Goal: Information Seeking & Learning: Learn about a topic

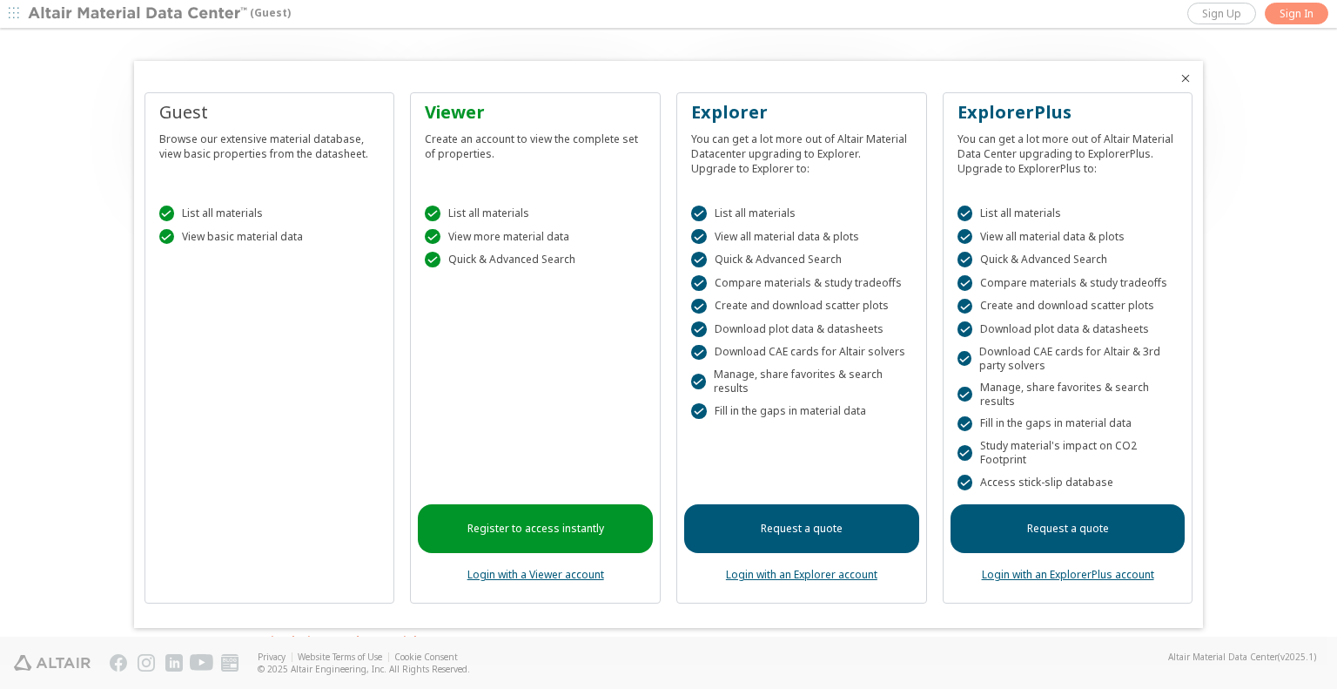
click at [192, 115] on div "Guest" at bounding box center [269, 112] width 221 height 24
click at [201, 98] on div "Guest Browse our extensive material database, view basic properties from the da…" at bounding box center [270, 347] width 251 height 511
click at [1184, 74] on icon "Close" at bounding box center [1186, 78] width 14 height 14
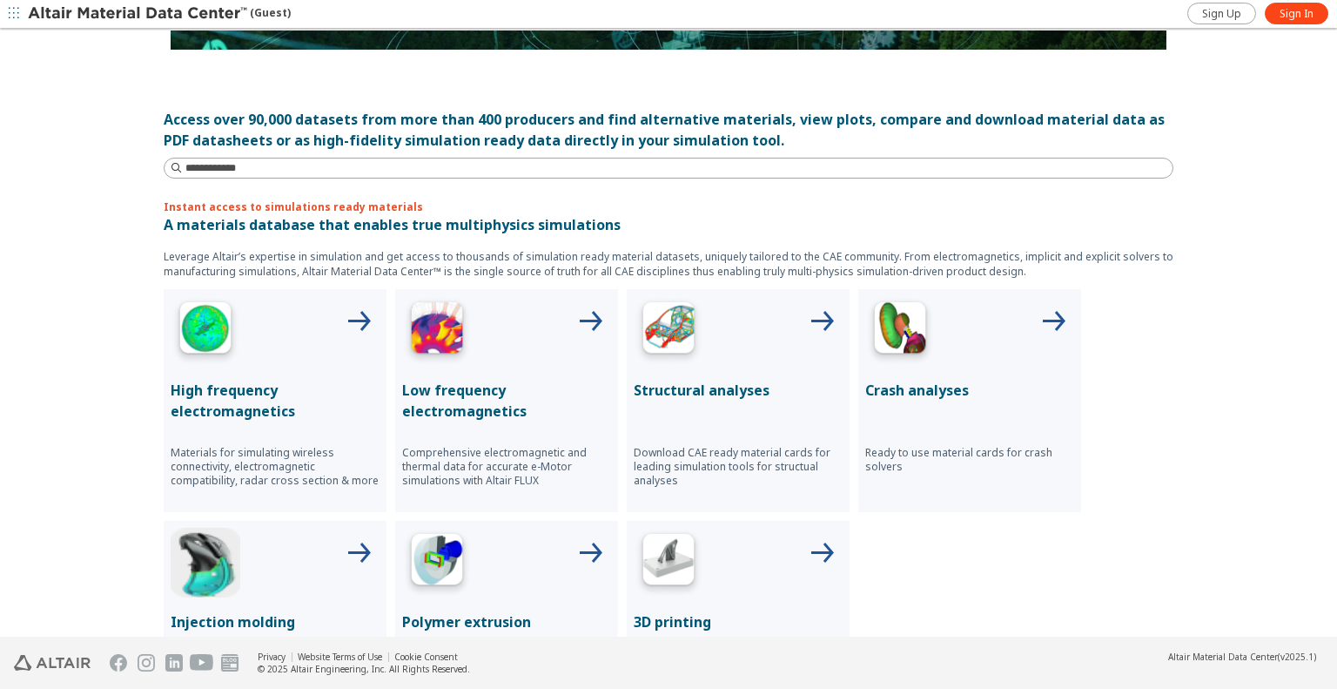
scroll to position [420, 0]
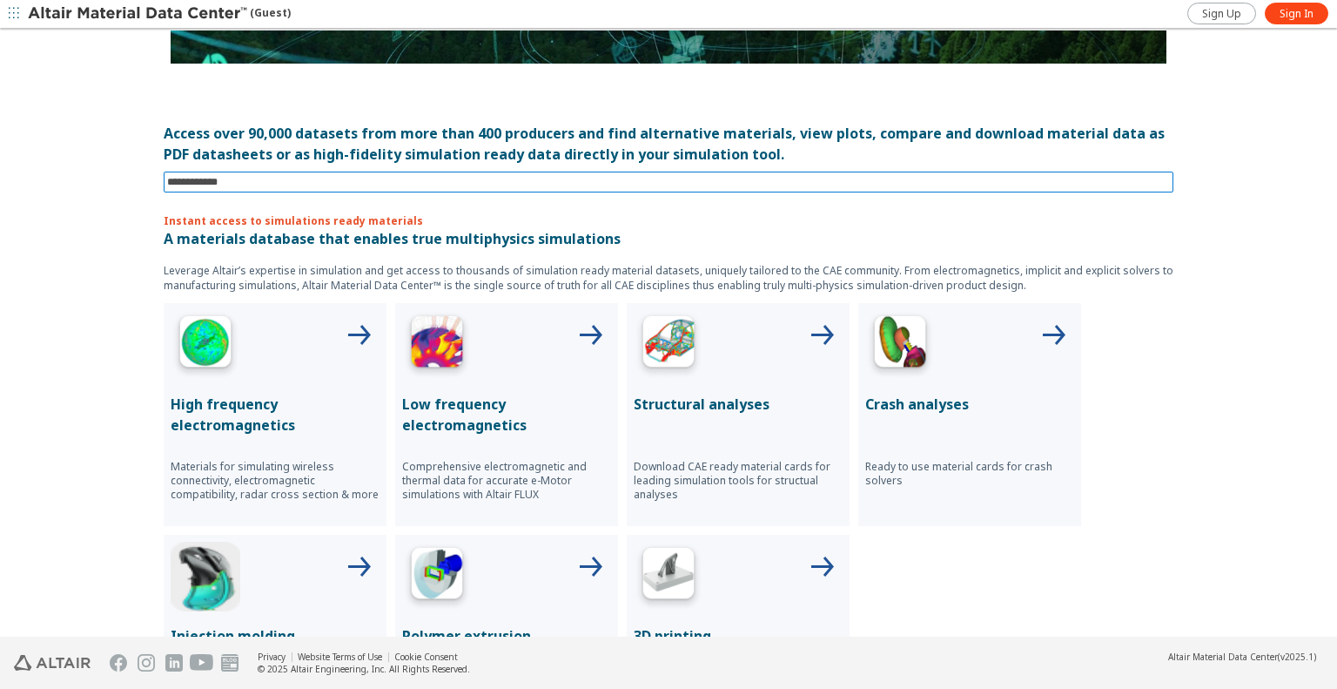
click at [289, 181] on input at bounding box center [670, 181] width 1007 height 19
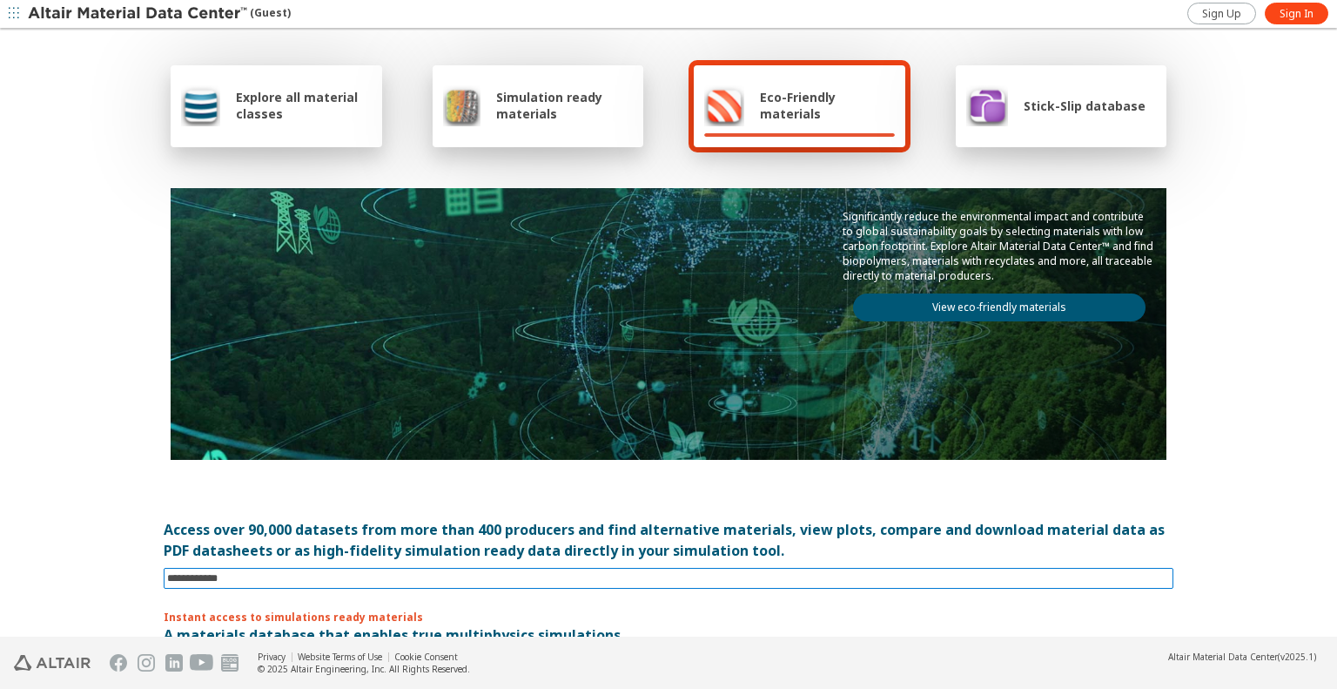
scroll to position [0, 0]
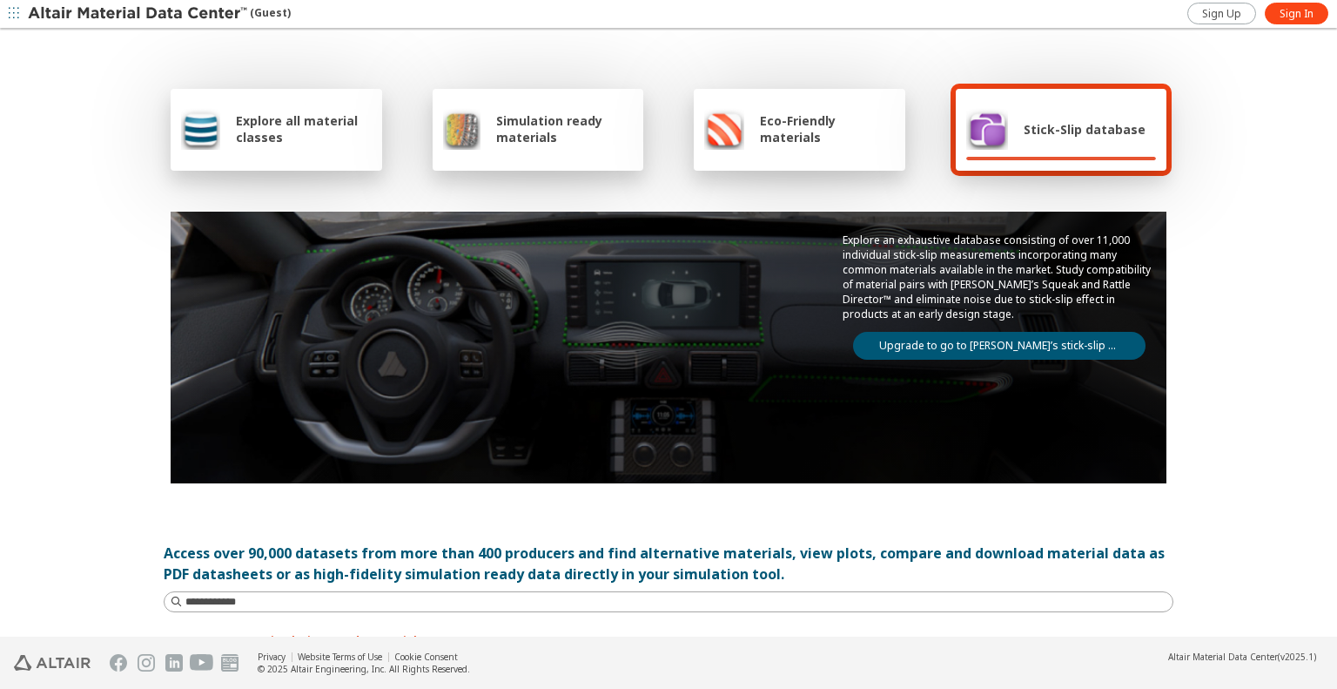
click at [103, 252] on div "Explore all material classes Simulation ready materials Eco-Friendly materials …" at bounding box center [668, 333] width 1337 height 607
click at [286, 121] on span "Explore all material classes" at bounding box center [304, 128] width 136 height 33
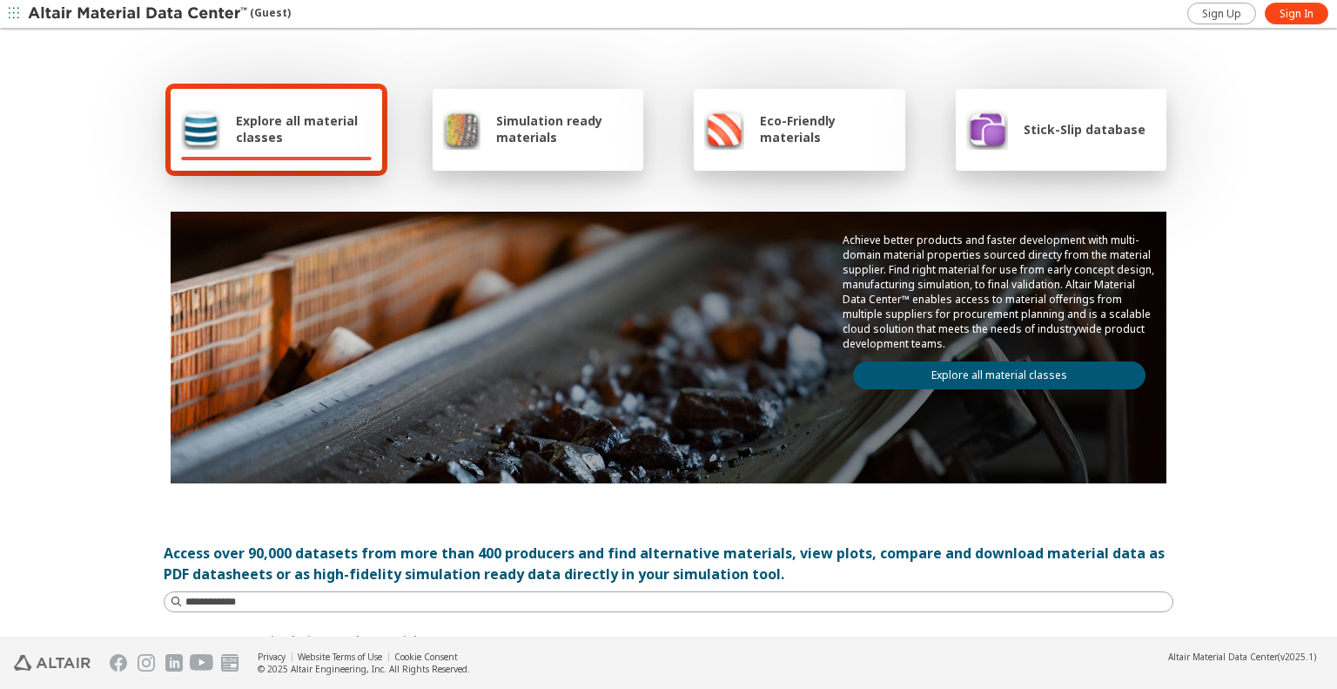
click at [794, 120] on span "Eco-Friendly materials" at bounding box center [827, 128] width 134 height 33
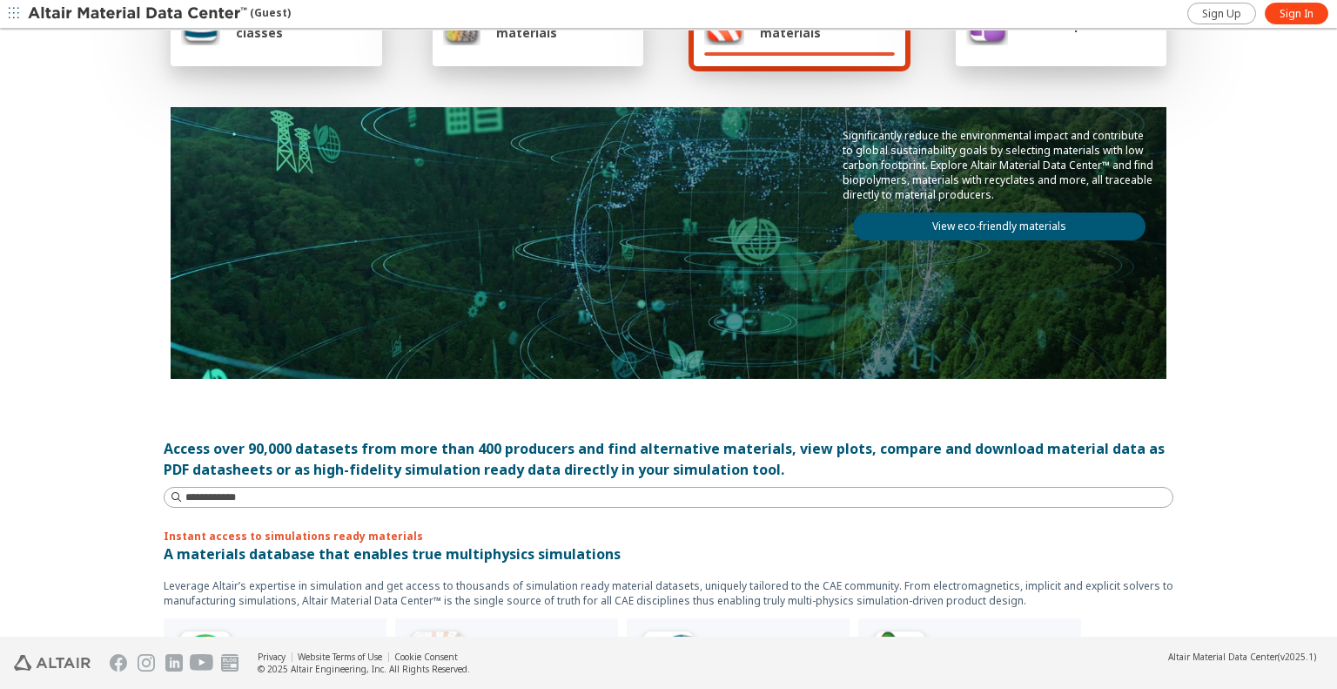
scroll to position [174, 0]
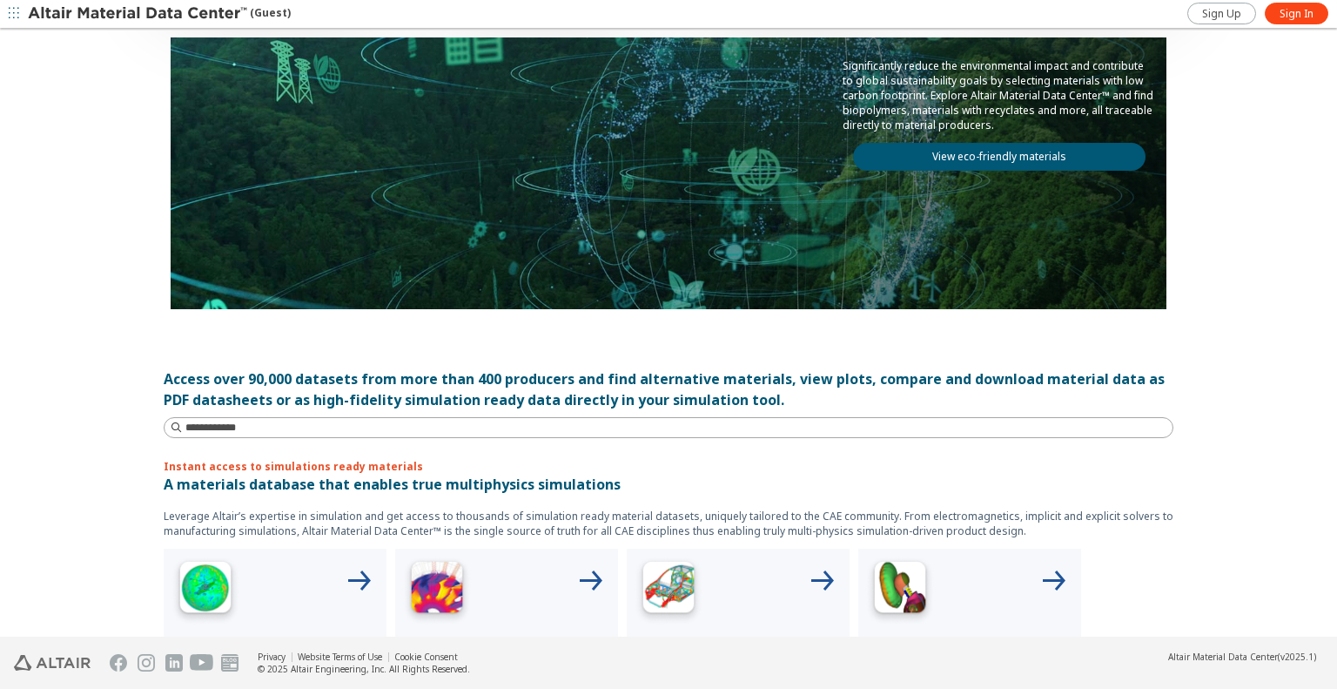
click at [966, 150] on link "View eco-friendly materials" at bounding box center [999, 157] width 293 height 28
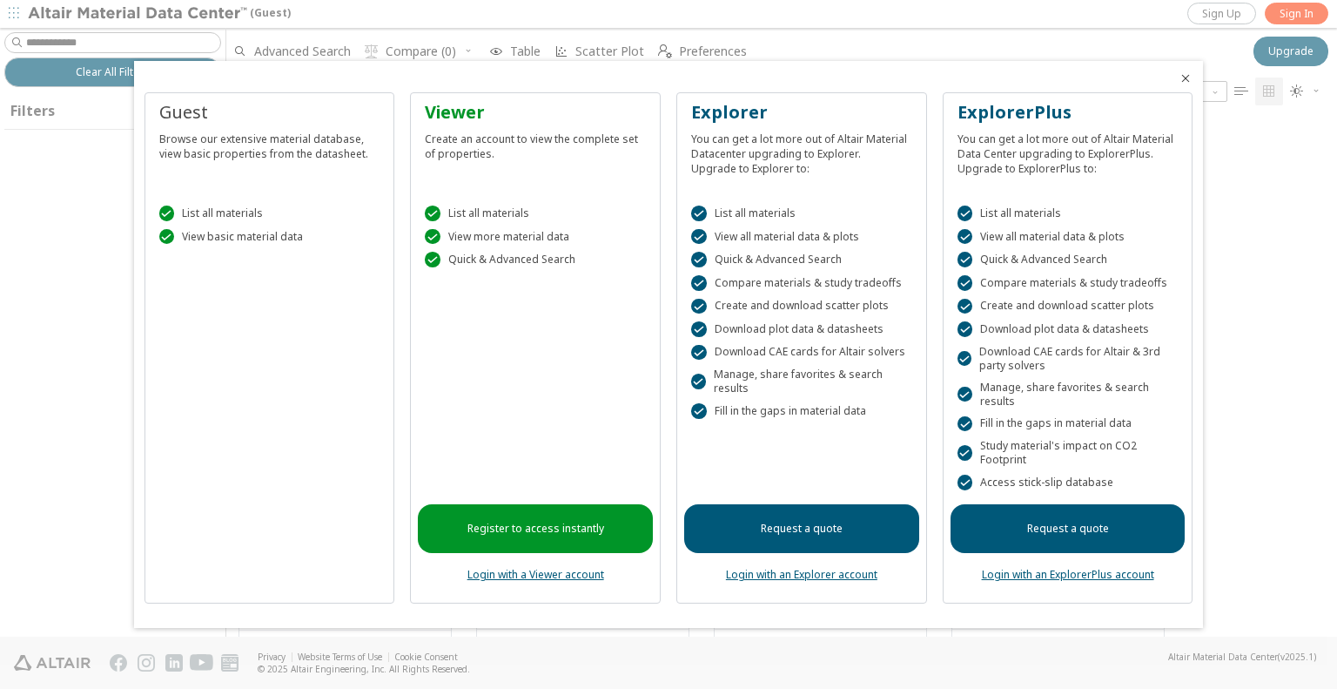
scroll to position [513, 1097]
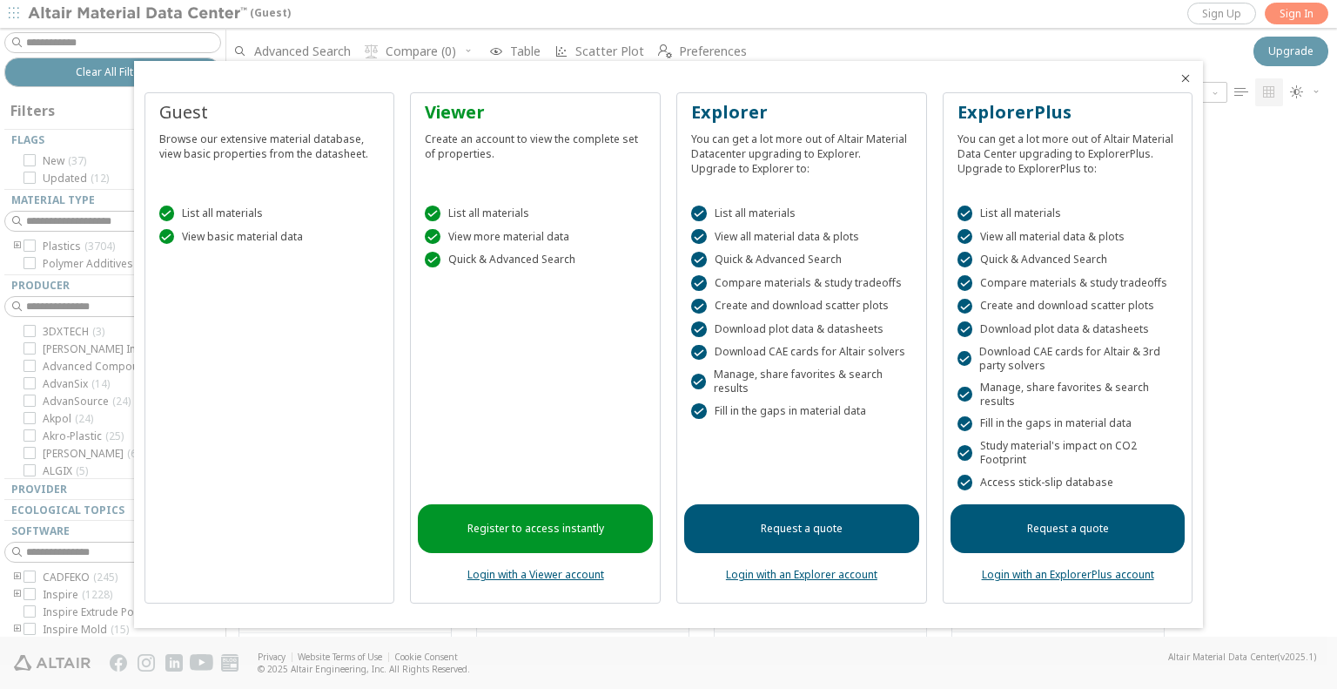
click at [1182, 82] on icon "Close" at bounding box center [1186, 78] width 14 height 14
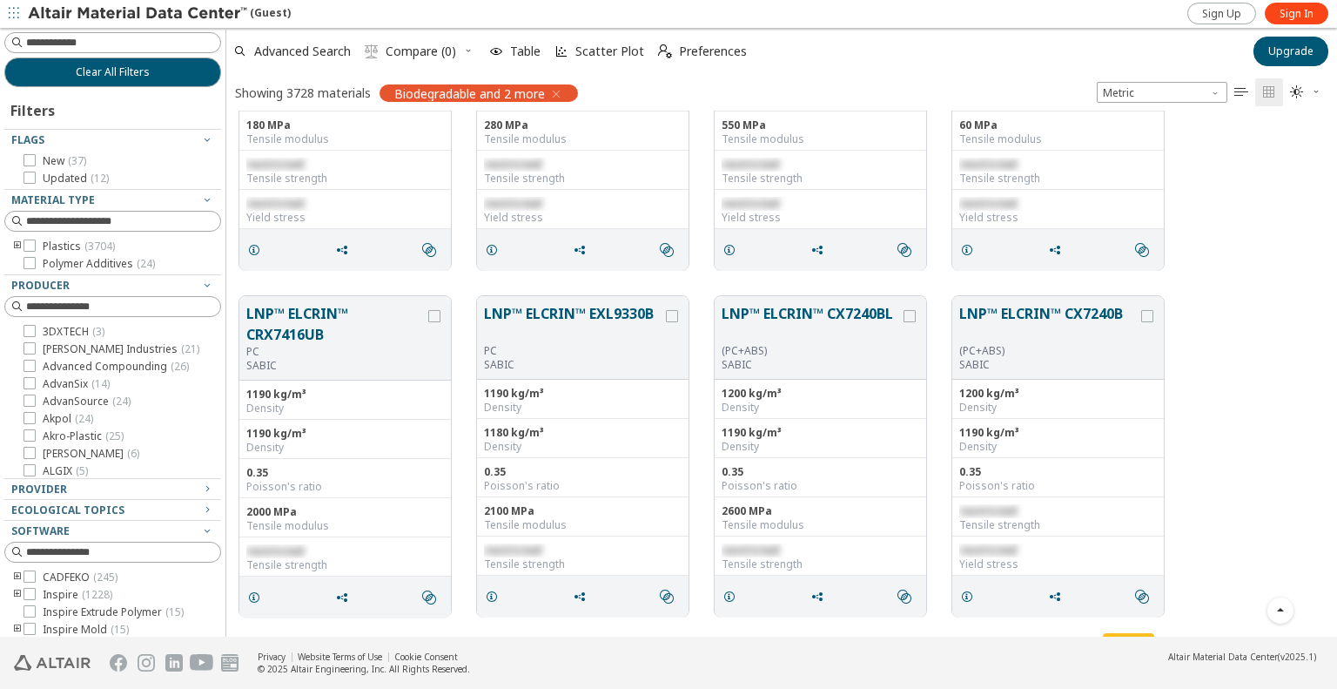
scroll to position [0, 0]
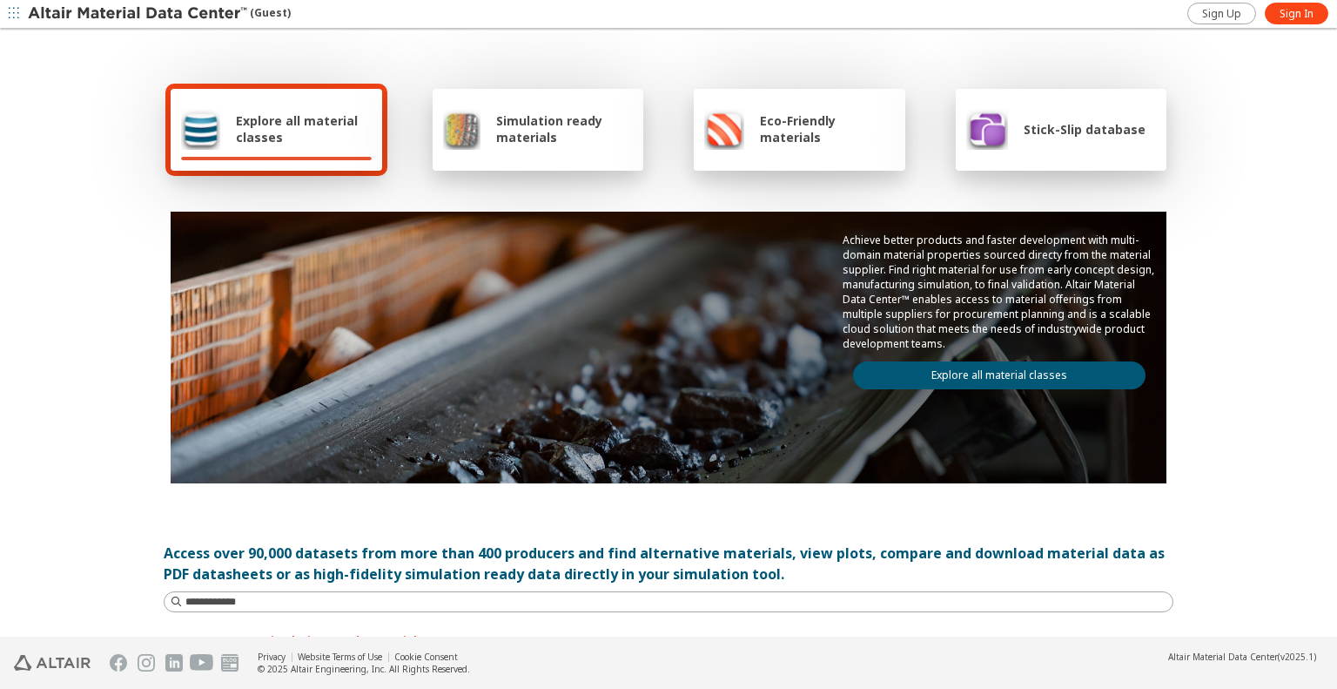
click at [790, 144] on span "Eco-Friendly materials" at bounding box center [827, 128] width 134 height 33
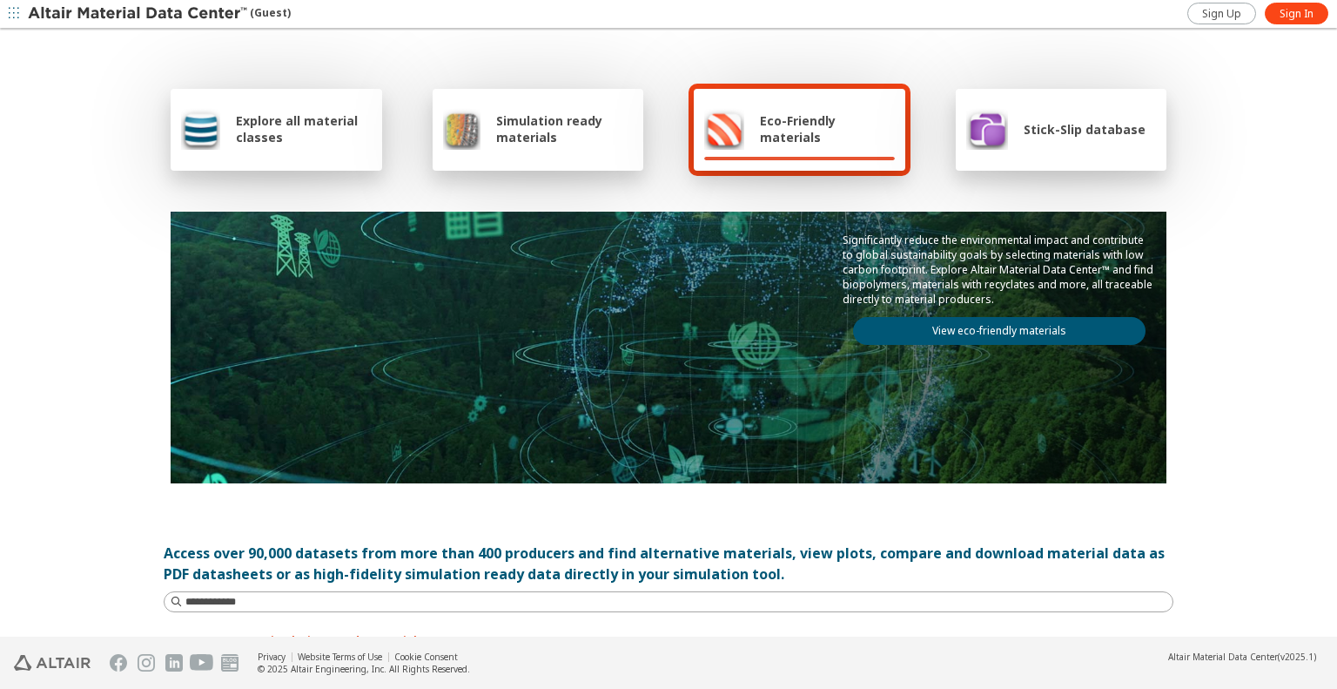
click at [928, 320] on link "View eco-friendly materials" at bounding box center [999, 331] width 293 height 28
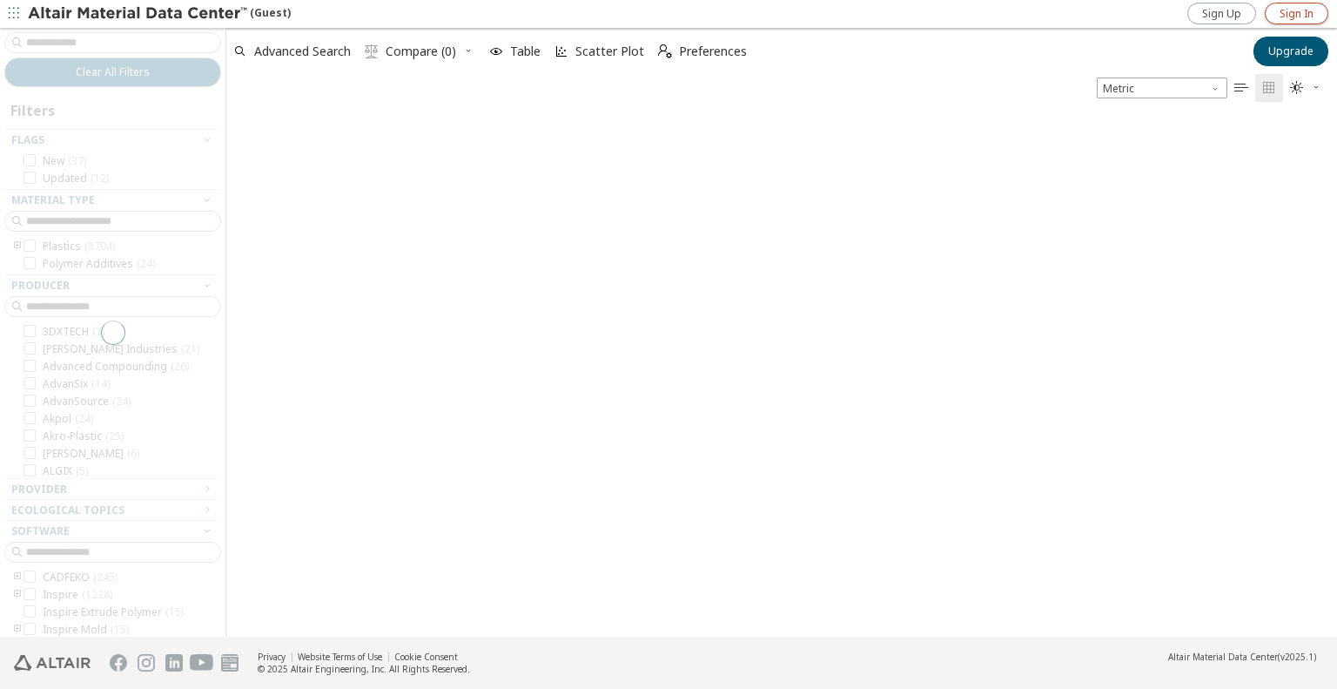
click at [1294, 17] on span "Sign In" at bounding box center [1297, 14] width 34 height 14
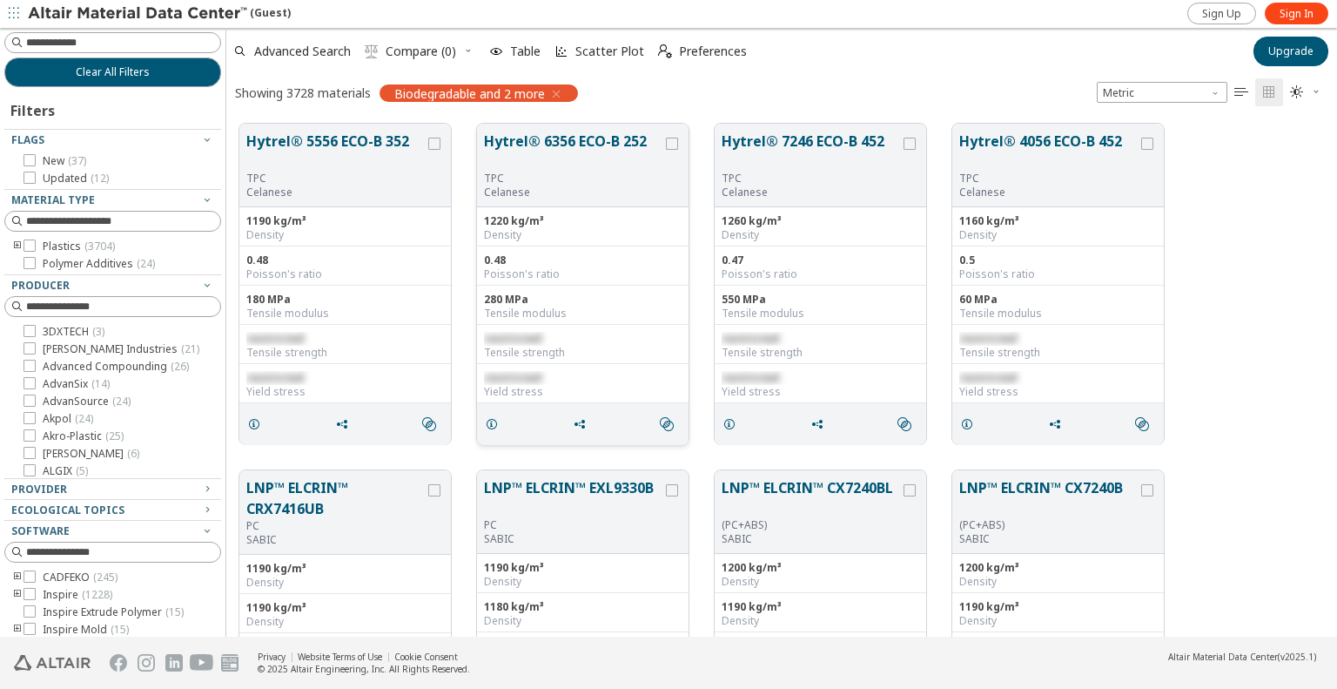
scroll to position [513, 1097]
click at [562, 98] on icon "button" at bounding box center [556, 94] width 14 height 14
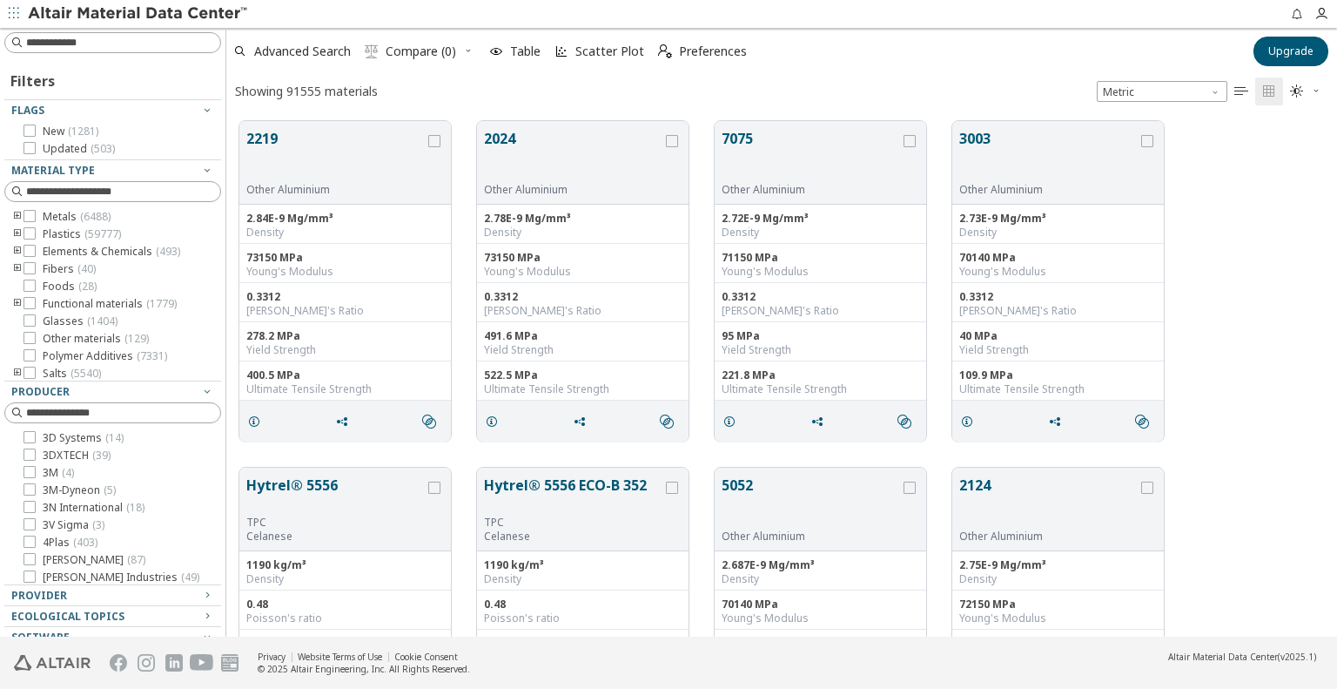
scroll to position [515, 1097]
click at [1300, 46] on span "Upgrade" at bounding box center [1291, 51] width 45 height 14
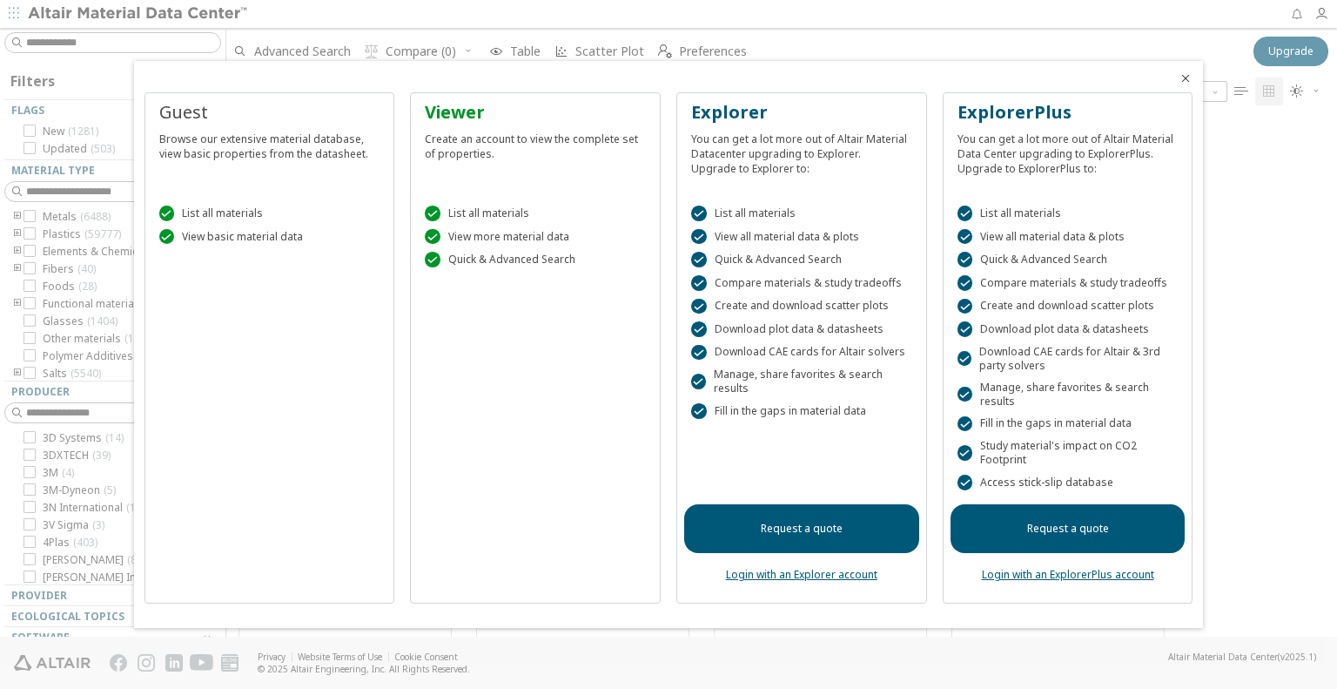
click at [1191, 74] on icon "Close" at bounding box center [1186, 78] width 14 height 14
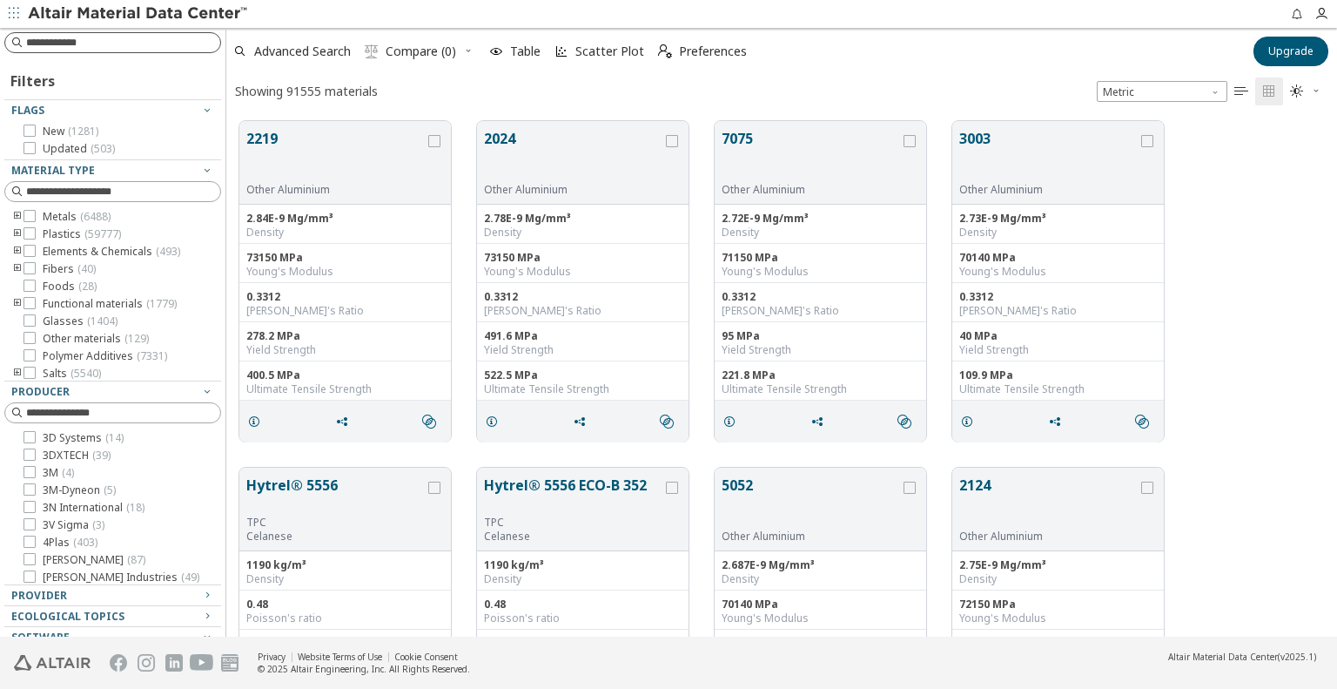
click at [104, 37] on input at bounding box center [123, 42] width 194 height 17
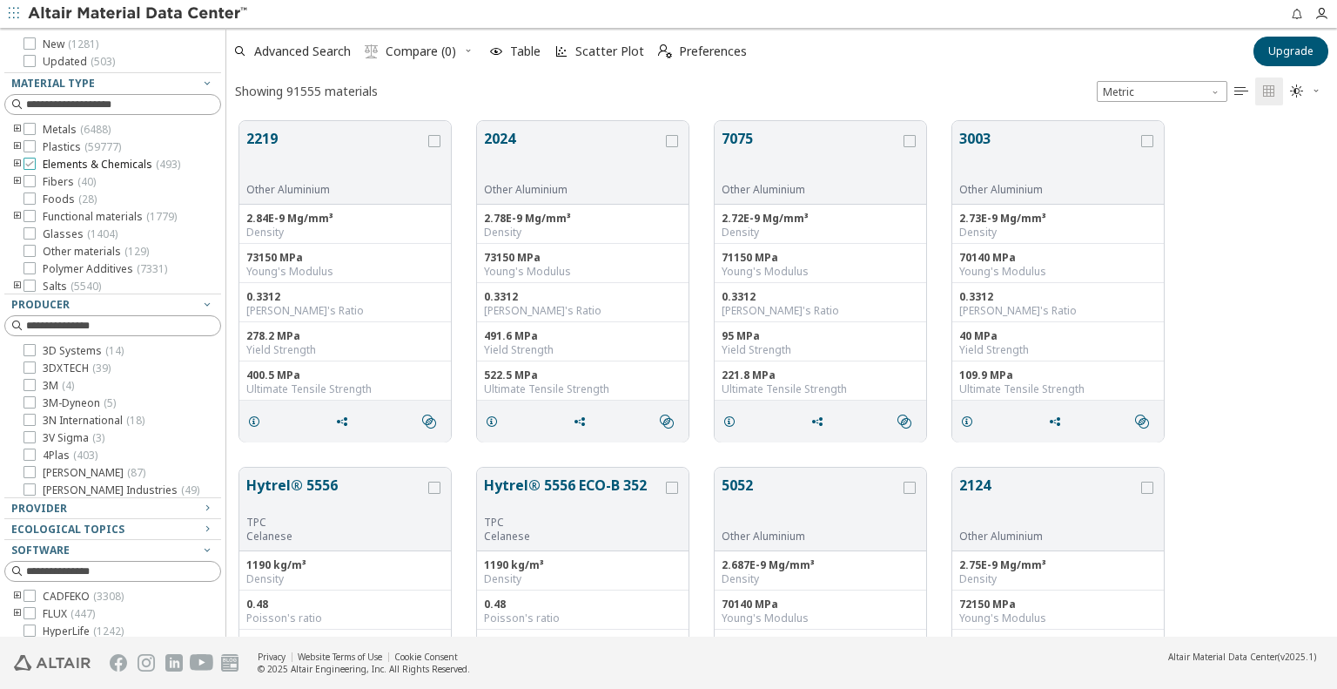
scroll to position [0, 0]
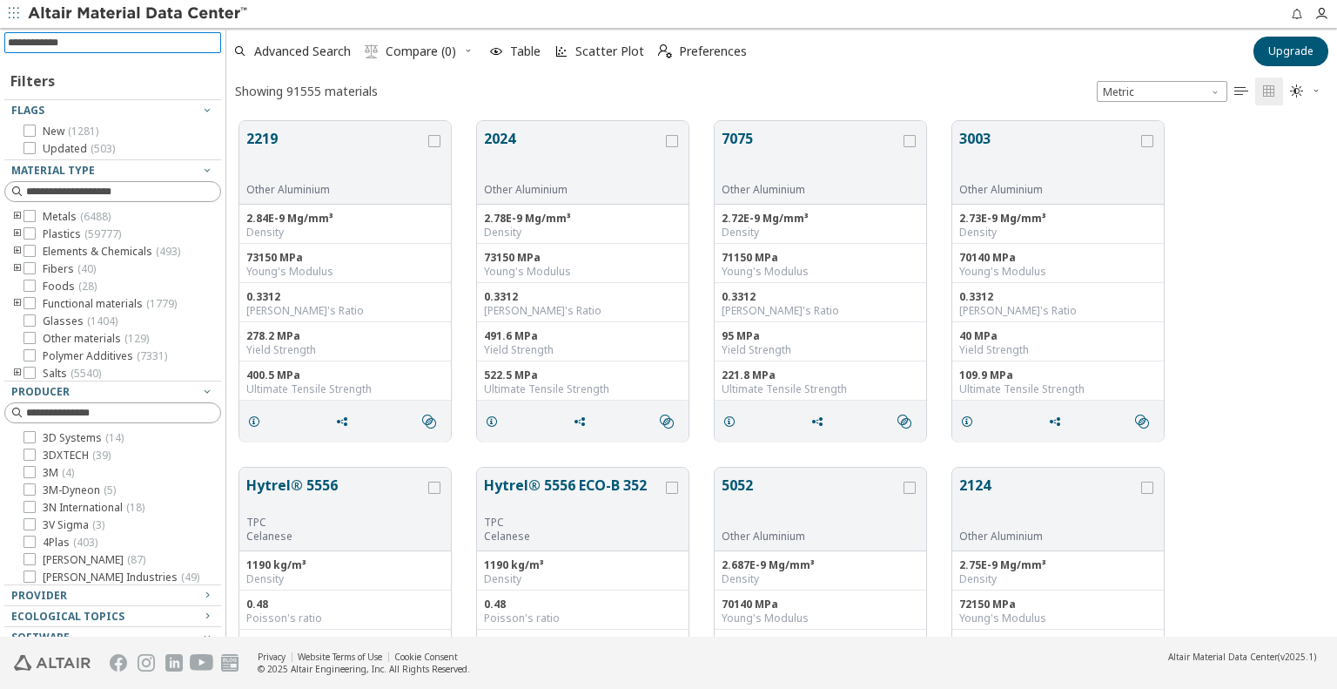
click at [37, 238] on label "Plastics ( 59777 )" at bounding box center [73, 234] width 98 height 14
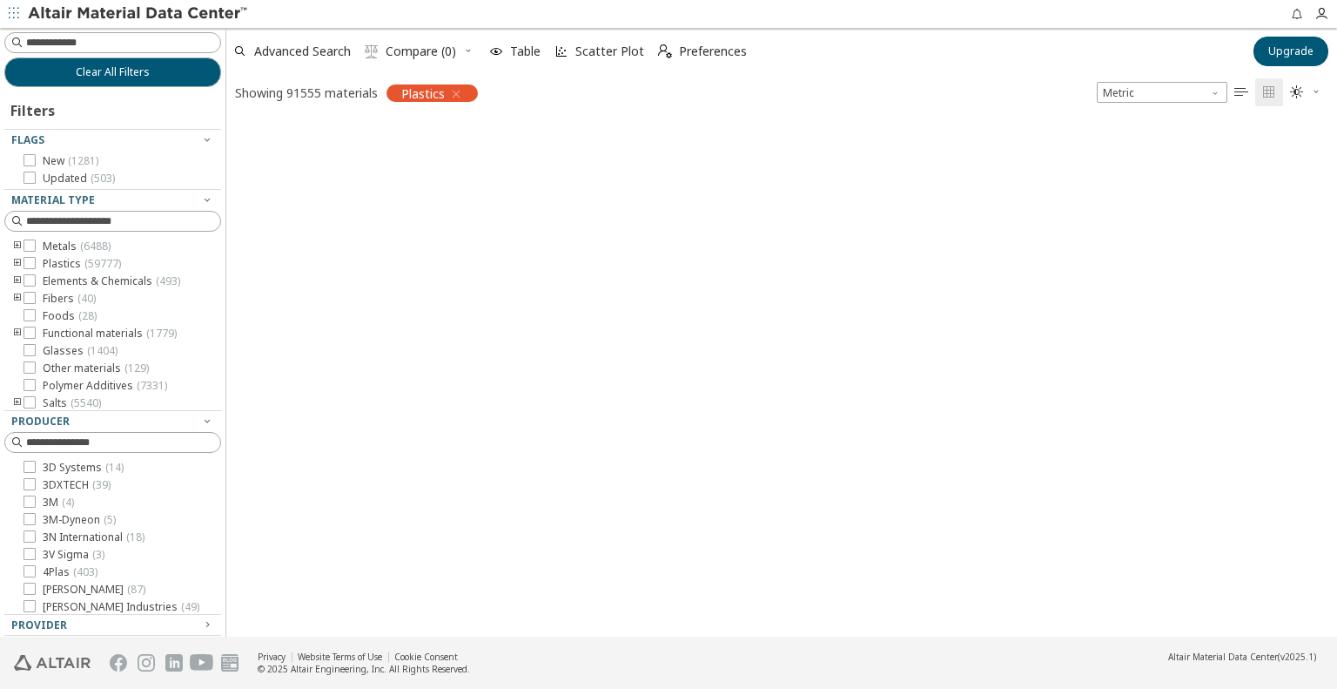
scroll to position [513, 1097]
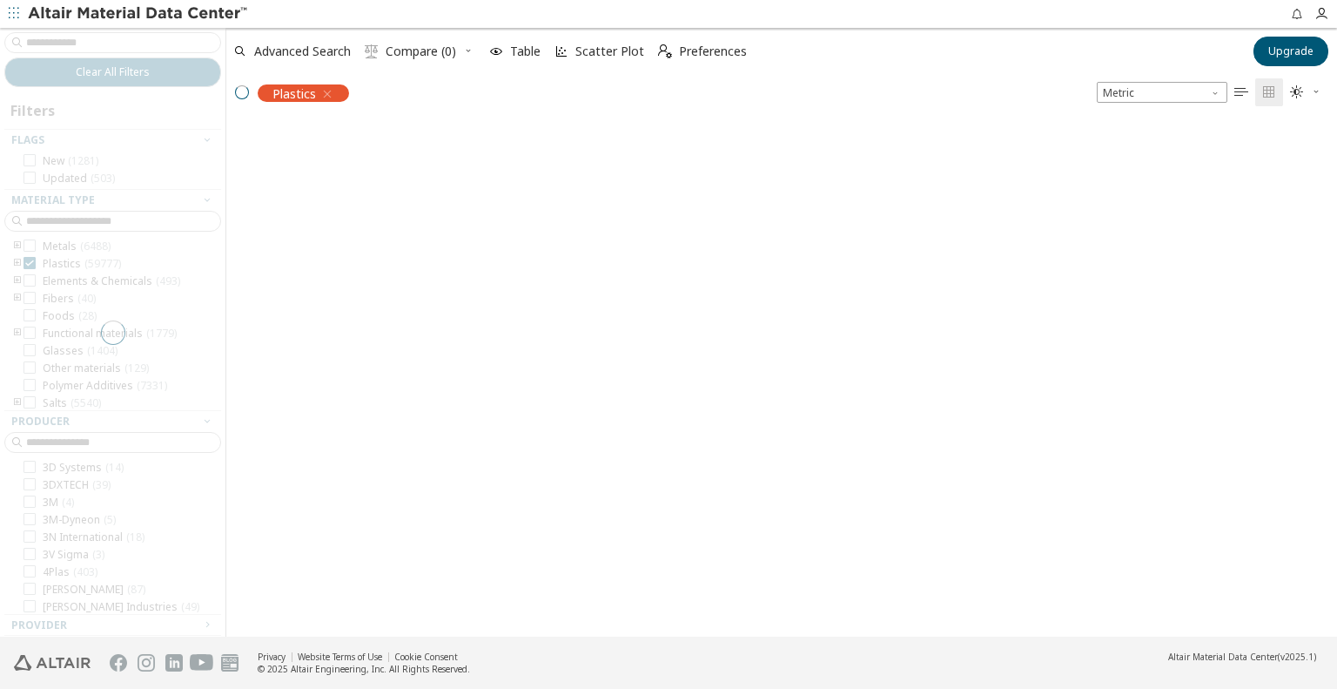
click at [32, 260] on div at bounding box center [113, 332] width 226 height 609
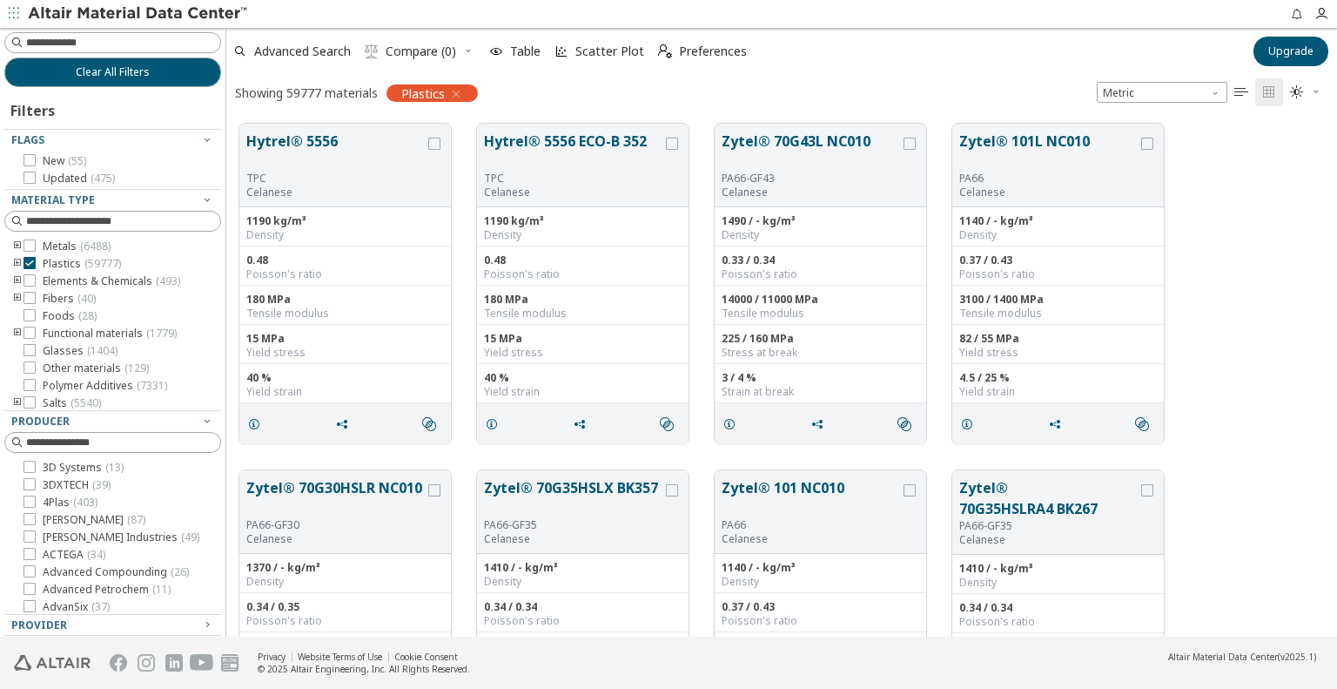
click at [23, 266] on icon "toogle group" at bounding box center [17, 264] width 12 height 14
click at [30, 264] on icon at bounding box center [30, 263] width 12 height 12
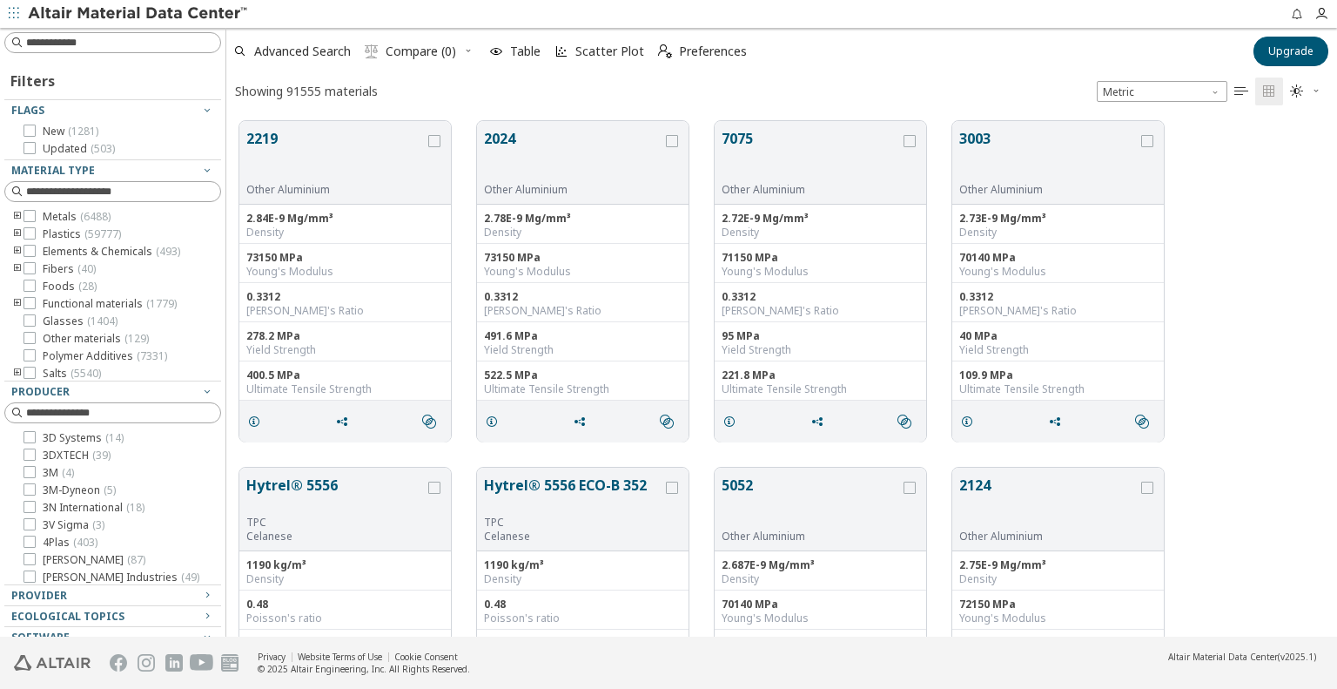
scroll to position [515, 1097]
click at [17, 235] on icon "toogle group" at bounding box center [17, 234] width 12 height 14
click at [44, 253] on icon "toogle group" at bounding box center [43, 252] width 12 height 14
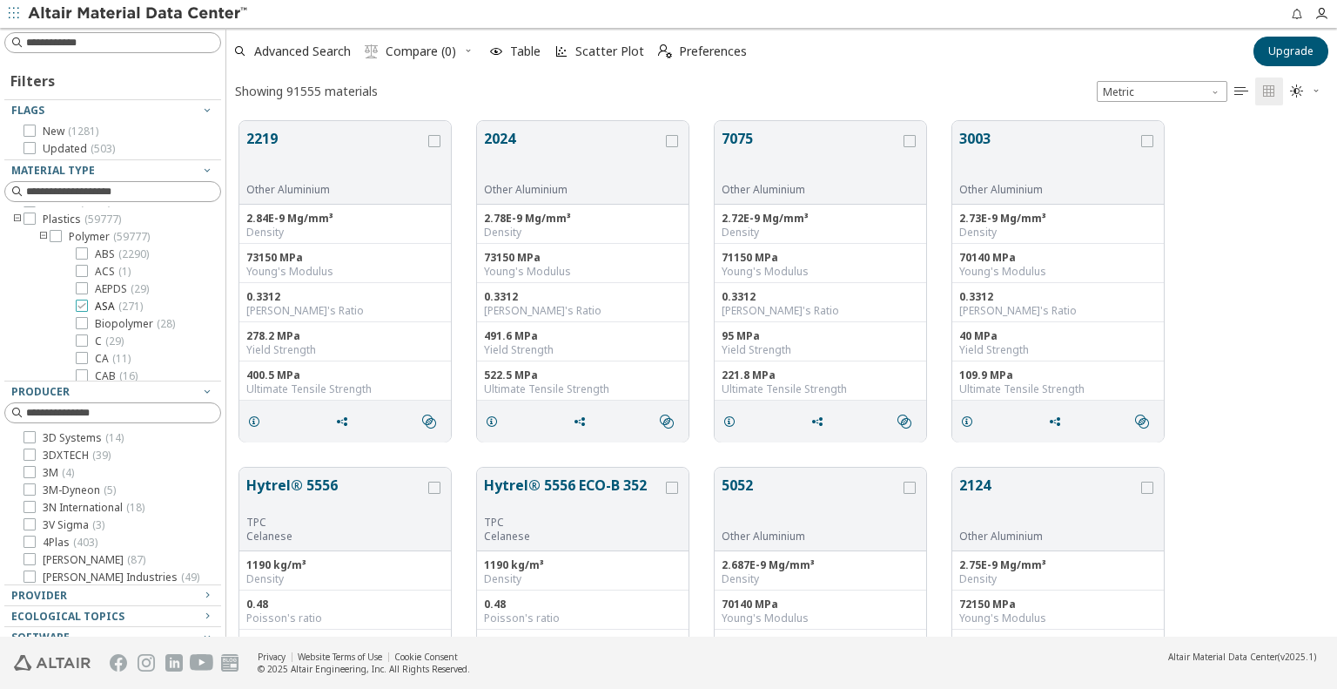
scroll to position [0, 0]
click at [185, 168] on div "Material Type" at bounding box center [105, 171] width 189 height 14
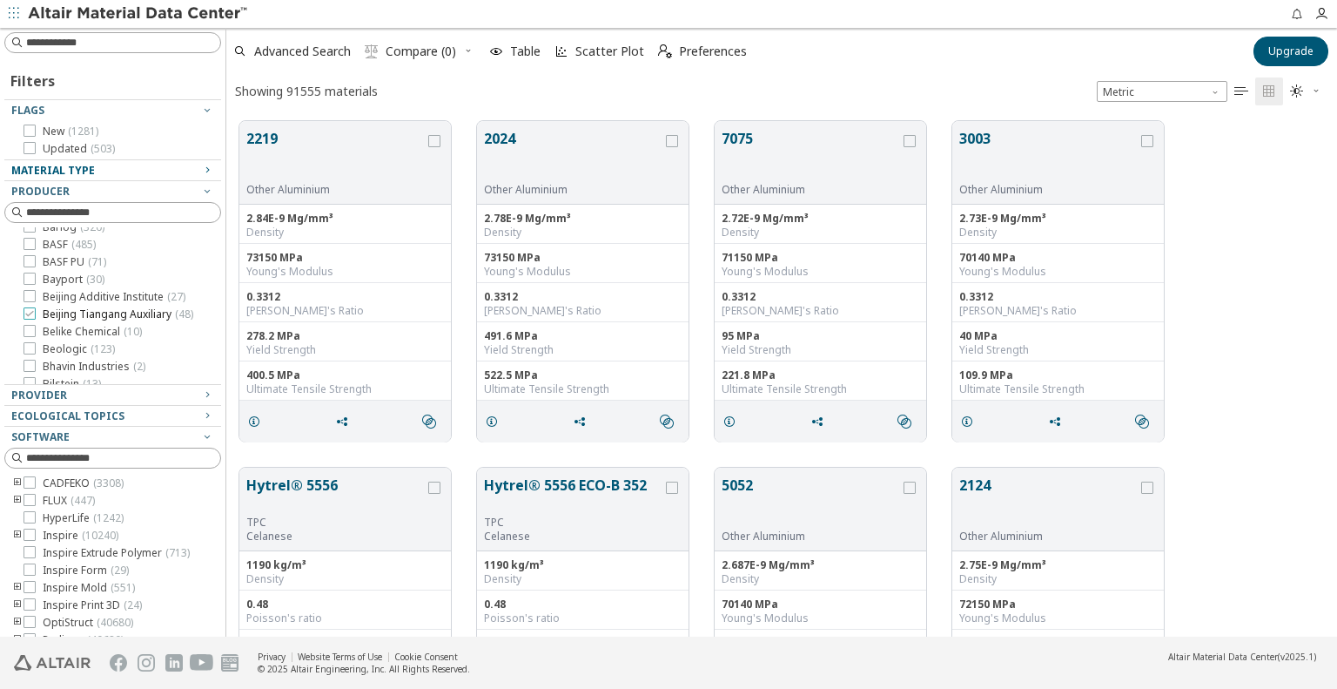
scroll to position [1306, 0]
click at [33, 222] on icon at bounding box center [30, 216] width 12 height 12
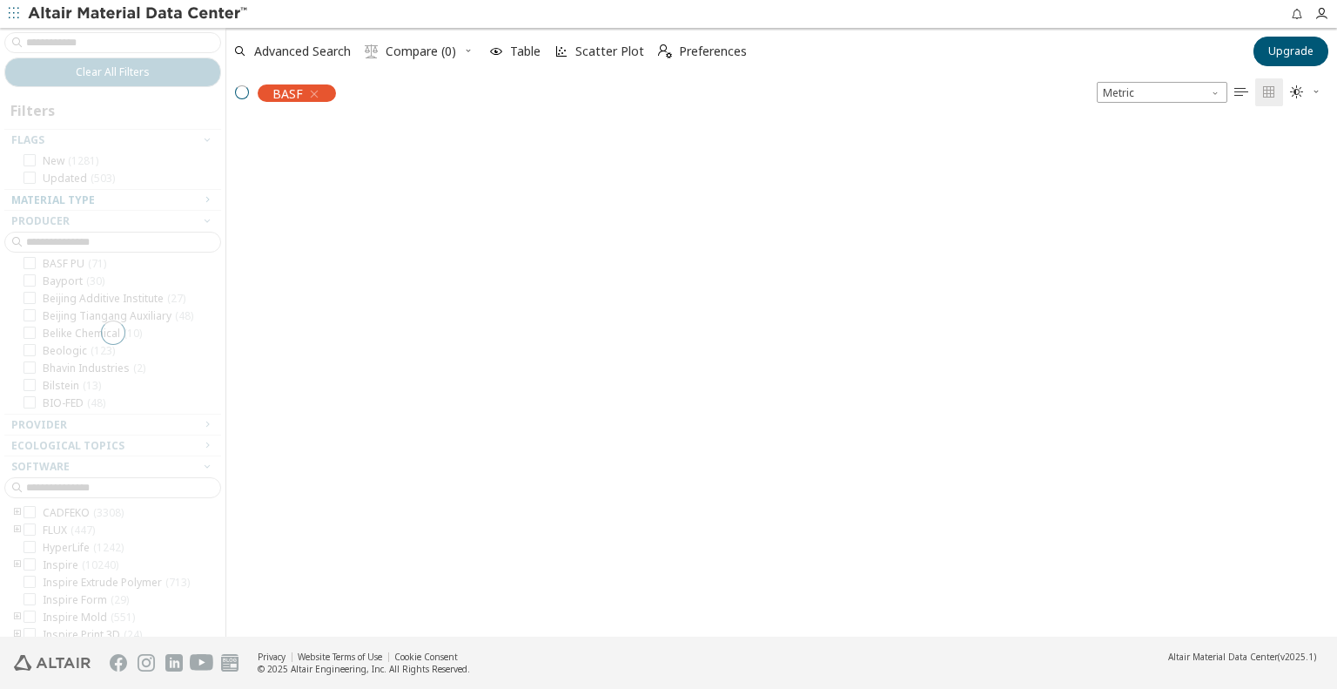
scroll to position [513, 1097]
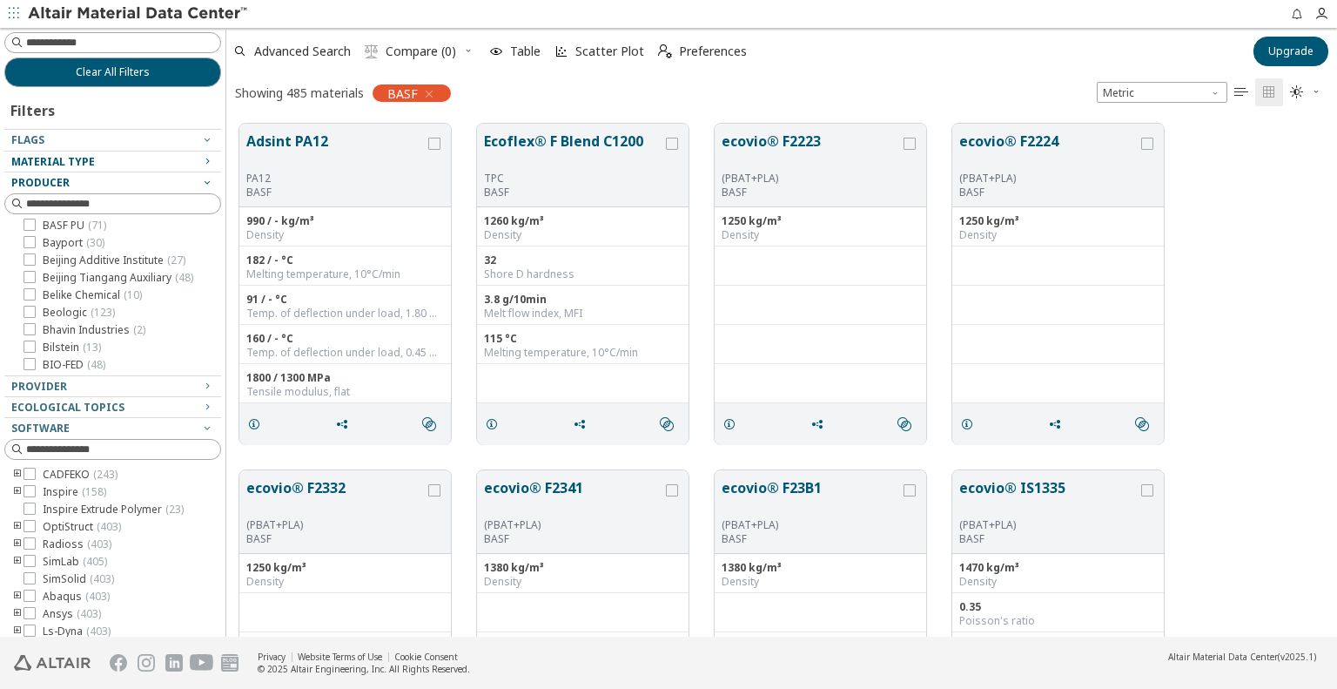
click at [200, 184] on icon "button" at bounding box center [207, 182] width 14 height 14
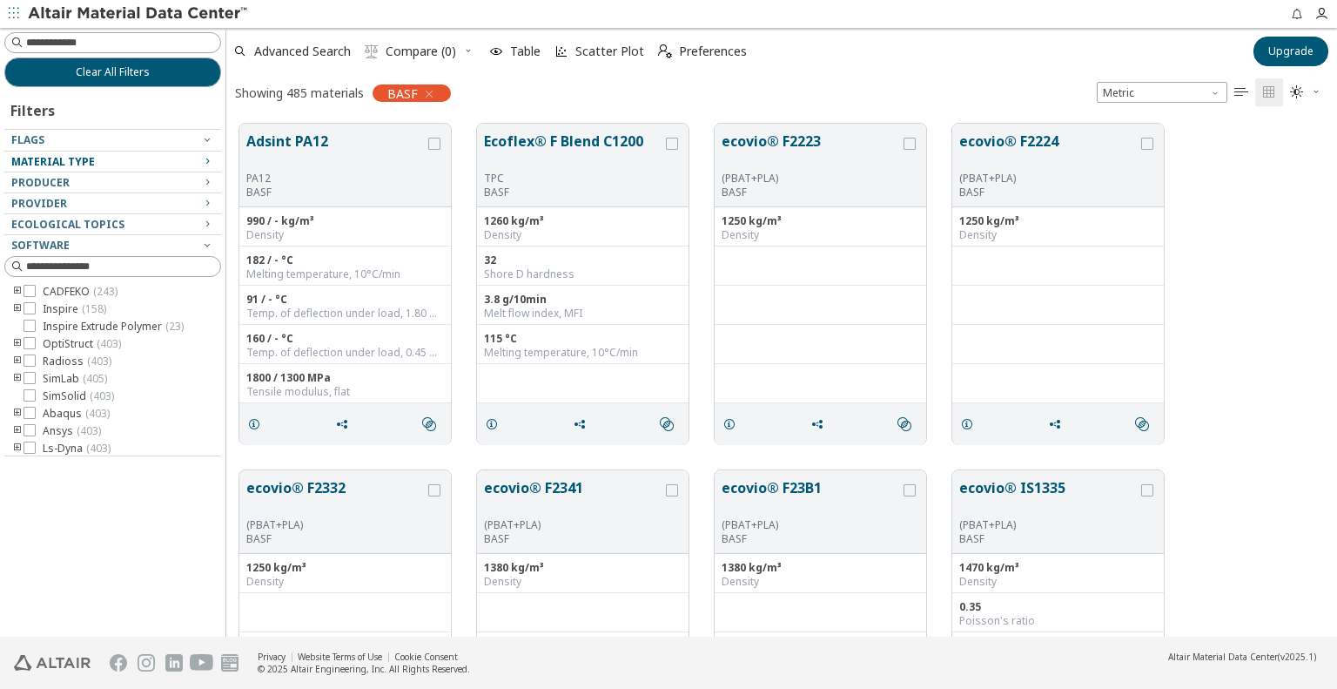
click at [205, 163] on icon "button" at bounding box center [207, 161] width 14 height 14
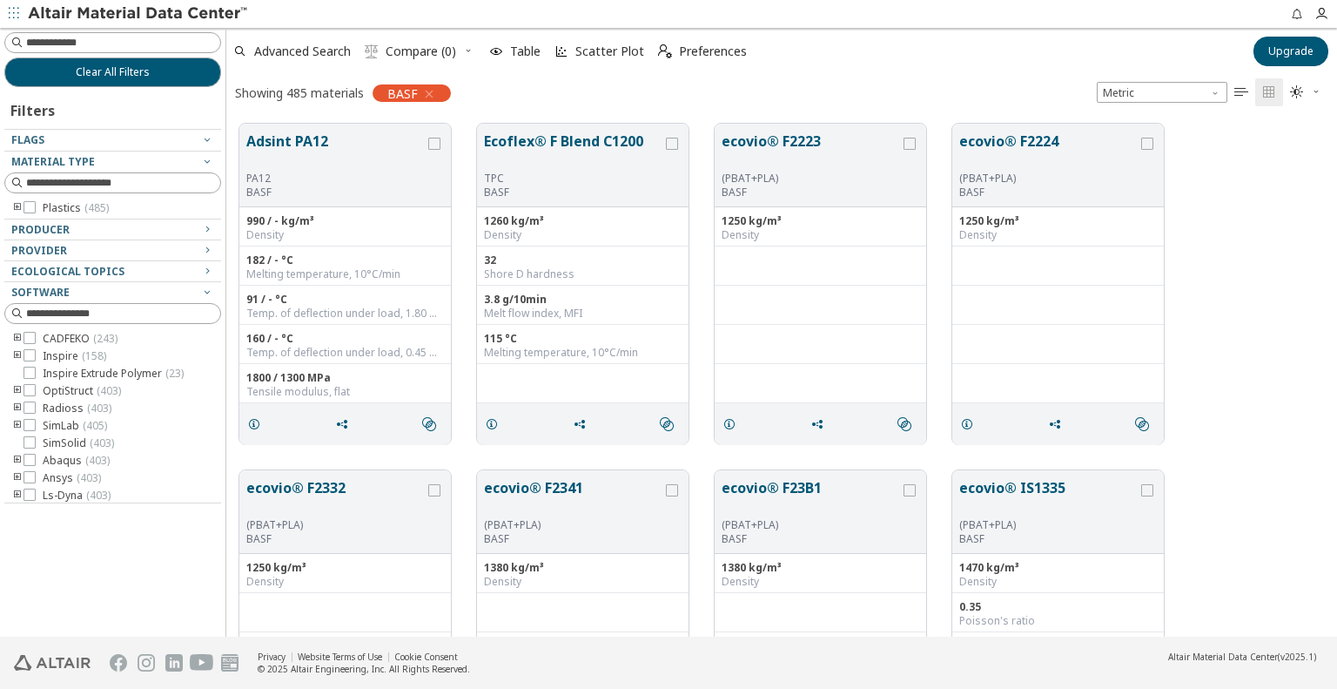
click at [17, 208] on icon "toogle group" at bounding box center [17, 208] width 12 height 14
click at [44, 224] on icon "toogle group" at bounding box center [43, 226] width 12 height 14
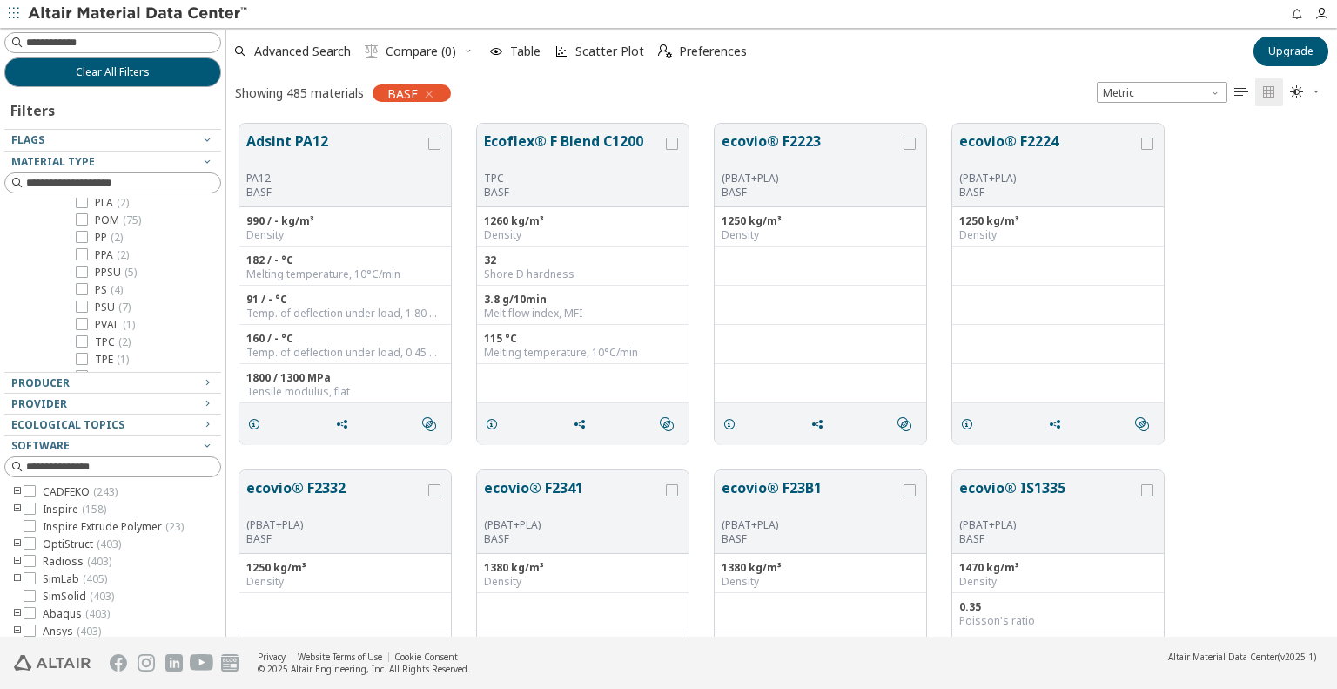
scroll to position [404, 0]
click at [340, 50] on span "Advanced Search" at bounding box center [302, 51] width 97 height 12
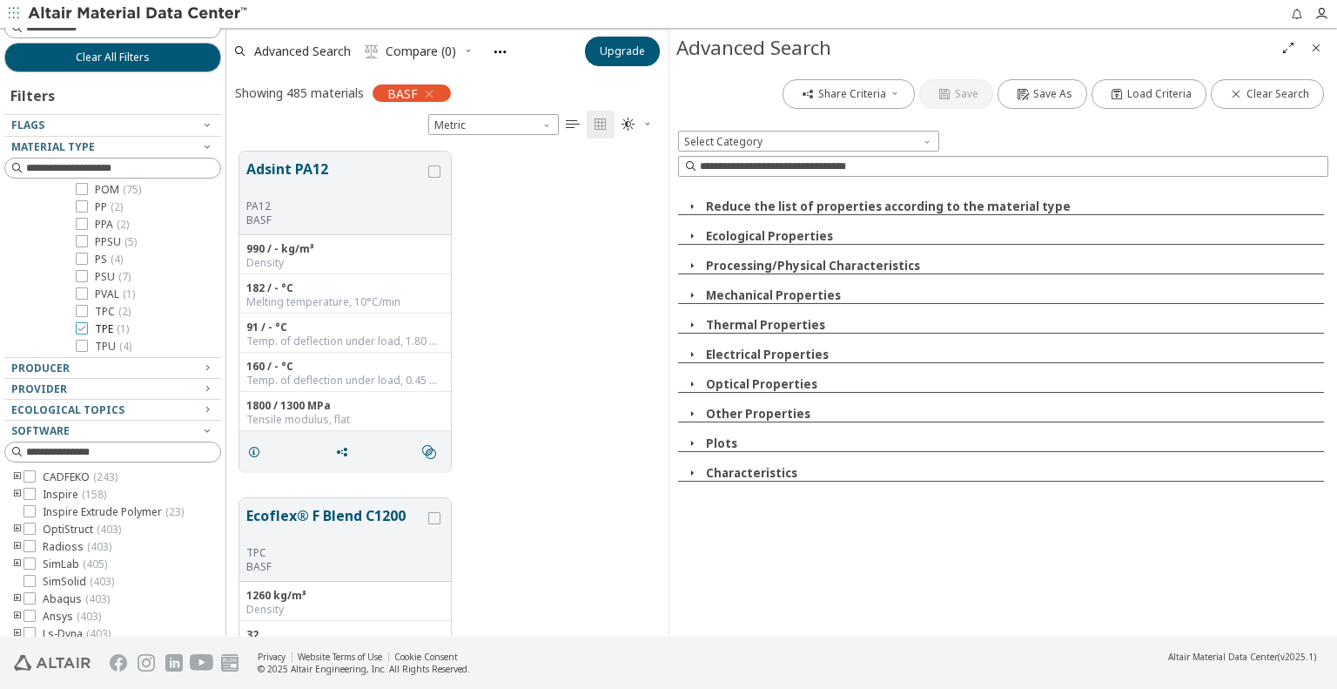
scroll to position [24, 0]
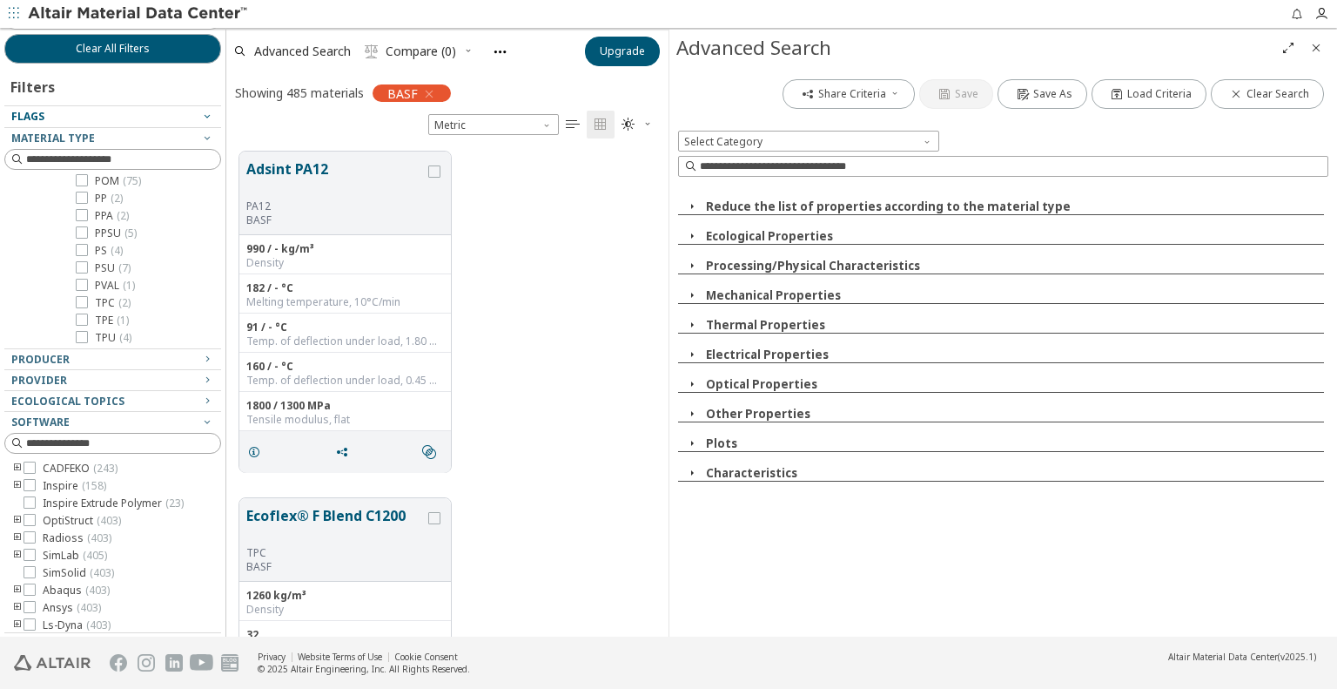
click at [200, 138] on icon "button" at bounding box center [207, 138] width 14 height 14
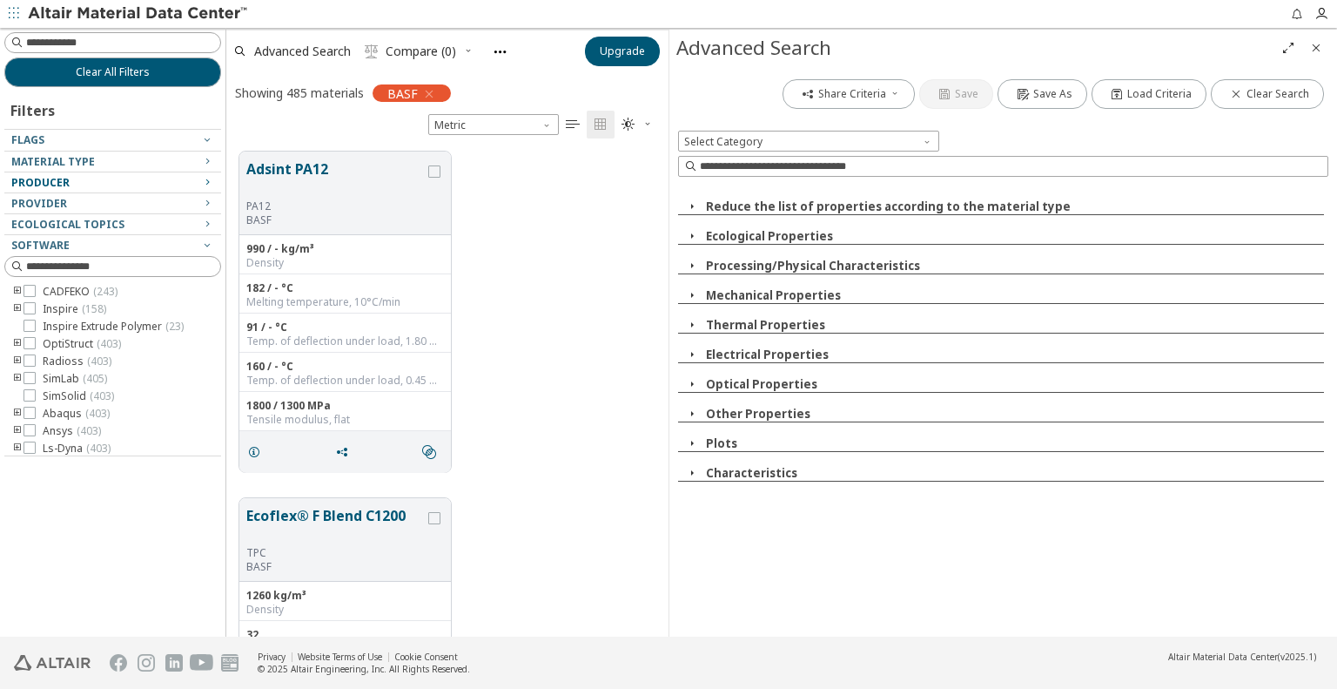
click at [185, 179] on div "Producer" at bounding box center [105, 183] width 189 height 14
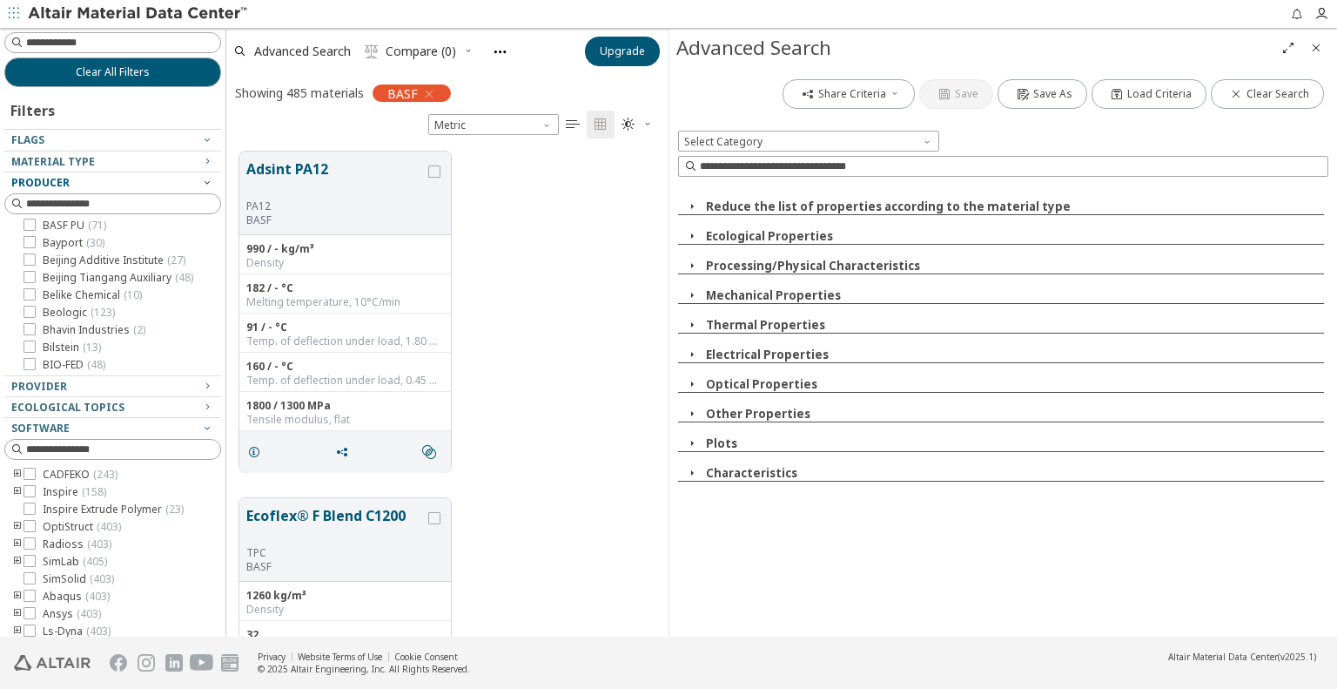
scroll to position [1320, 0]
